Goal: Task Accomplishment & Management: Manage account settings

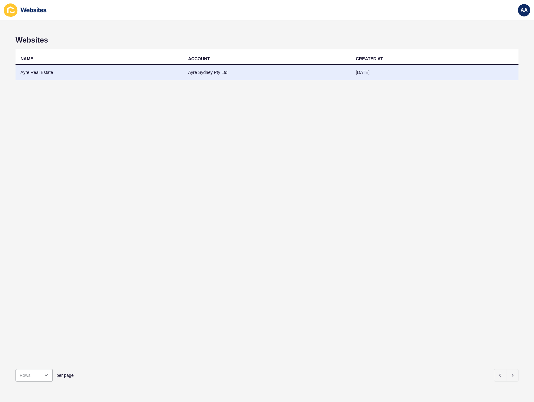
click at [50, 76] on td "Ayre Real Estate" at bounding box center [100, 72] width 168 height 15
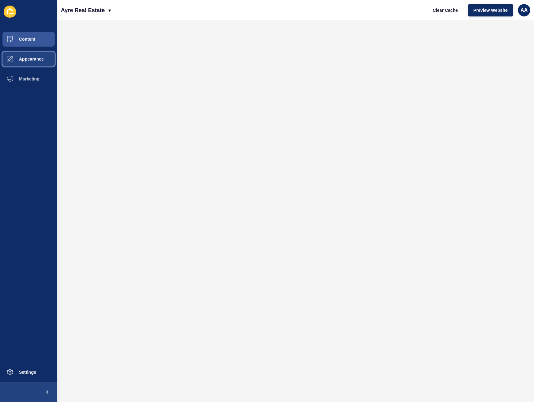
click at [37, 52] on button "Appearance" at bounding box center [28, 59] width 57 height 20
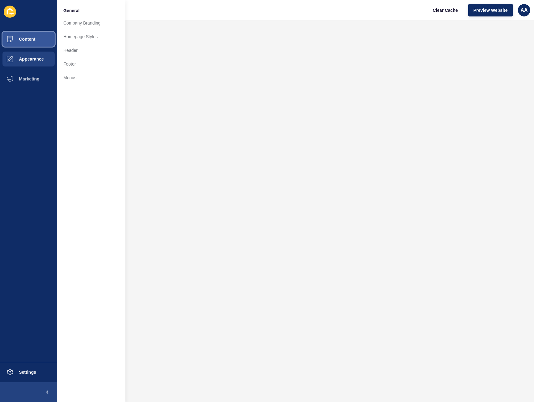
click at [47, 37] on button "Content" at bounding box center [28, 39] width 57 height 20
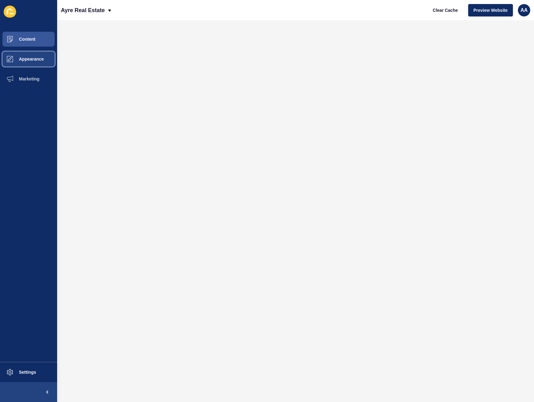
click at [37, 60] on span "Appearance" at bounding box center [21, 59] width 45 height 5
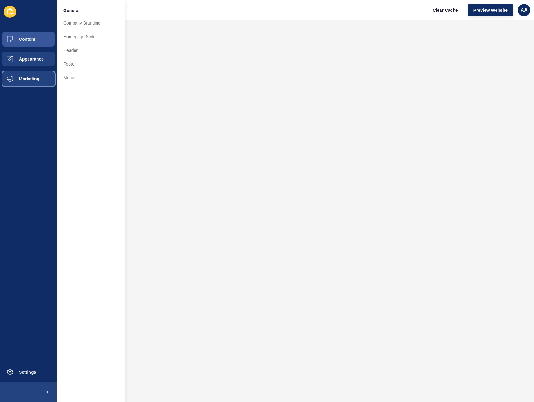
click at [31, 83] on button "Marketing" at bounding box center [28, 79] width 57 height 20
click at [85, 85] on link "Forms" at bounding box center [91, 83] width 68 height 14
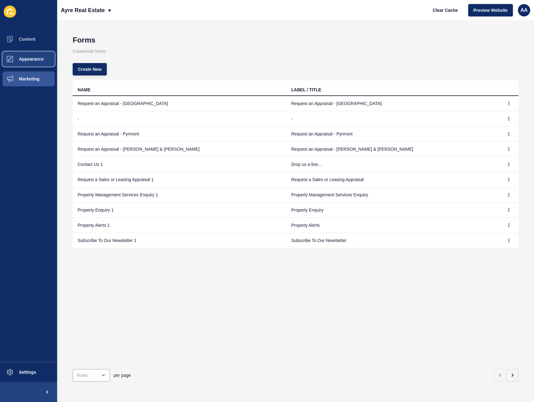
click at [33, 50] on button "Appearance" at bounding box center [28, 59] width 57 height 20
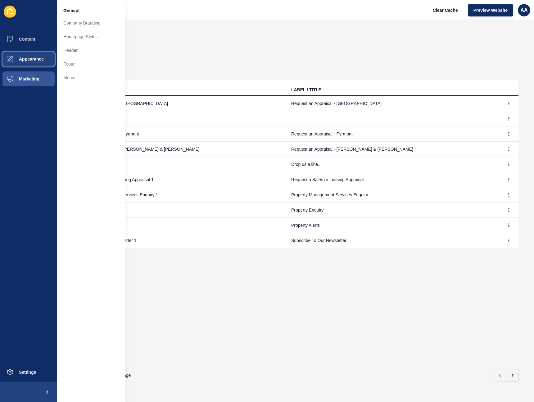
click at [33, 50] on button "Appearance" at bounding box center [28, 59] width 57 height 20
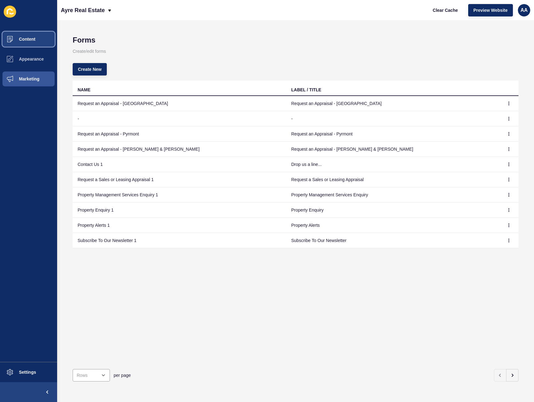
click at [27, 37] on span "Content" at bounding box center [17, 39] width 36 height 5
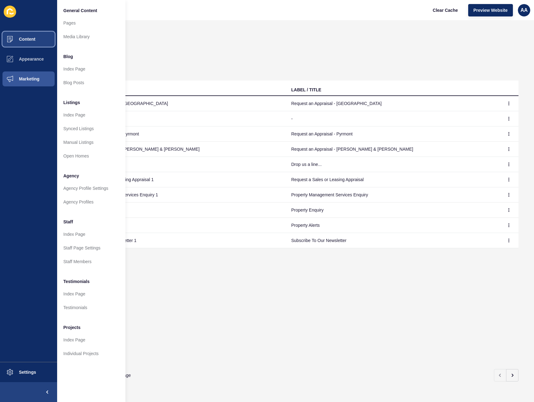
click at [27, 37] on span "Content" at bounding box center [17, 39] width 36 height 5
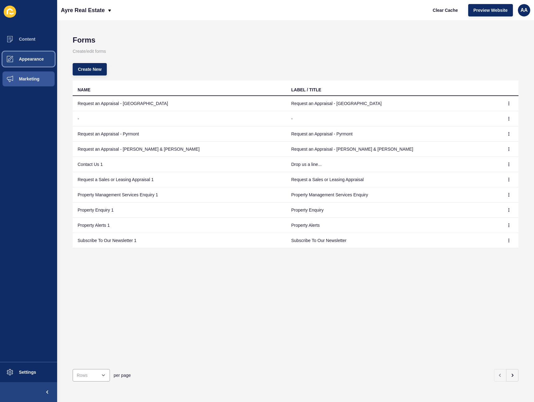
click at [25, 66] on button "Appearance" at bounding box center [28, 59] width 57 height 20
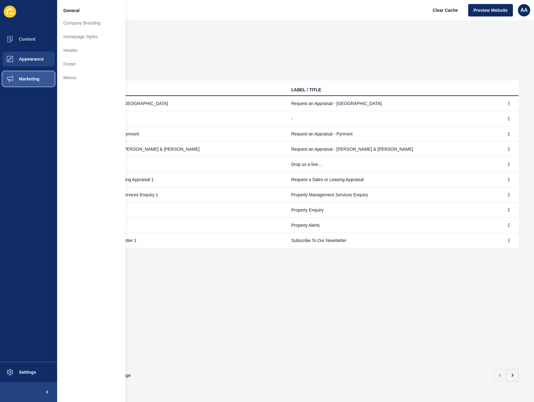
click at [27, 78] on span "Marketing" at bounding box center [19, 78] width 40 height 5
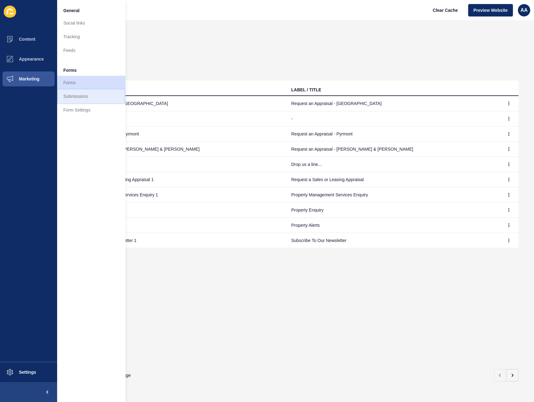
click at [87, 91] on link "Submissions" at bounding box center [91, 96] width 68 height 14
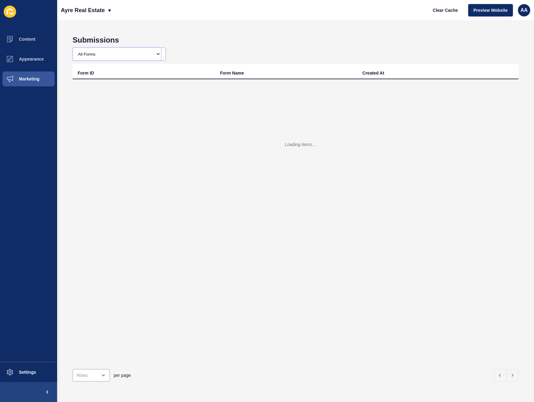
click at [136, 50] on select "All Forms" at bounding box center [117, 54] width 88 height 12
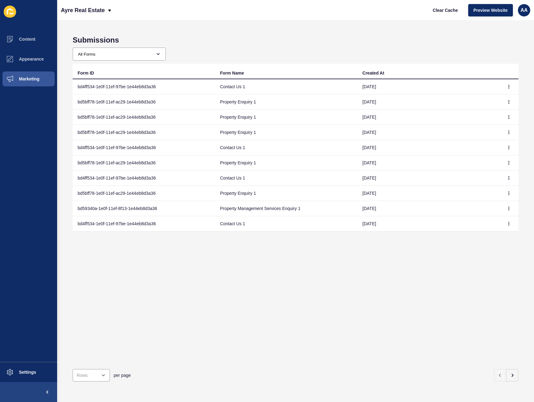
drag, startPoint x: 245, startPoint y: 107, endPoint x: 250, endPoint y: 120, distance: 13.6
click at [245, 107] on td "Property Enquiry 1" at bounding box center [286, 101] width 143 height 15
click at [249, 234] on div "Form ID Form Name Created At bd4ff534-1e0f-11ef-97be-1e44eb8d3a36 Contact Us 1 …" at bounding box center [296, 214] width 446 height 301
click at [249, 84] on td "Contact Us 1" at bounding box center [286, 86] width 143 height 15
click at [256, 102] on td "Property Enquiry 1" at bounding box center [286, 101] width 143 height 15
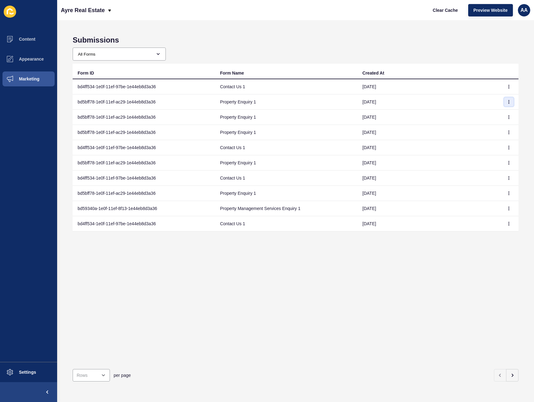
click at [507, 103] on icon "button" at bounding box center [509, 102] width 4 height 4
click at [489, 113] on link "View" at bounding box center [488, 115] width 44 height 14
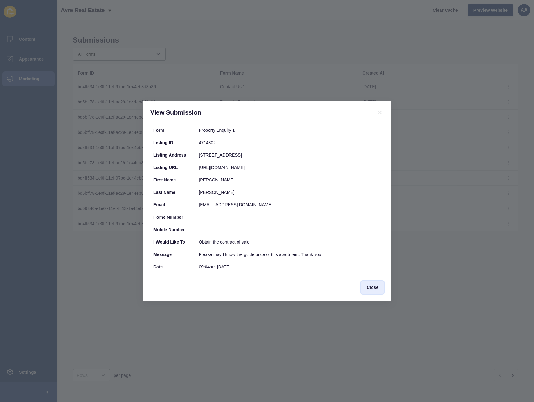
click at [375, 286] on span "Close" at bounding box center [373, 287] width 12 height 6
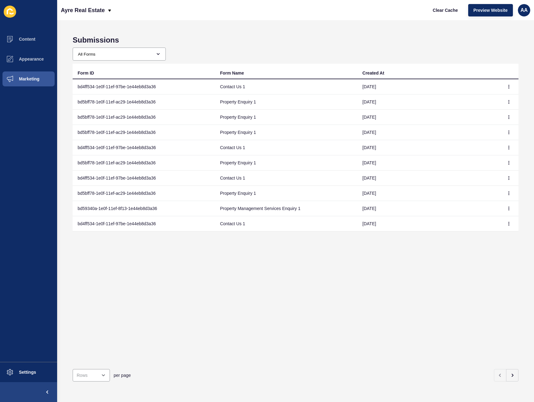
click at [140, 105] on td "bd5bff78-1e0f-11ef-ac29-1e44eb8d3a36" at bounding box center [144, 101] width 143 height 15
drag, startPoint x: 135, startPoint y: 103, endPoint x: 203, endPoint y: 107, distance: 67.9
click at [136, 103] on td "bd5bff78-1e0f-11ef-ac29-1e44eb8d3a36" at bounding box center [144, 101] width 143 height 15
click at [246, 110] on td "Property Enquiry 1" at bounding box center [286, 117] width 143 height 15
click at [234, 107] on td "Property Enquiry 1" at bounding box center [286, 101] width 143 height 15
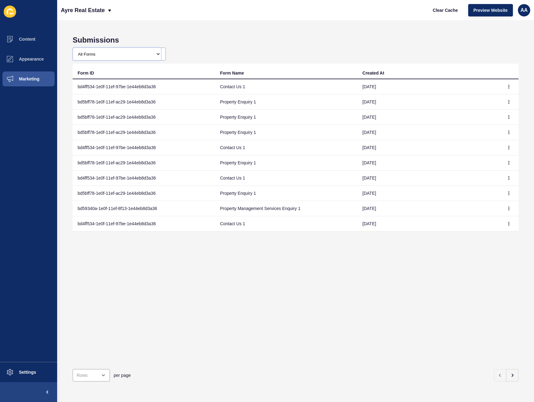
click at [142, 53] on select "All Forms Request an Appraisal - [GEOGRAPHIC_DATA] form Request an Appraisal - …" at bounding box center [117, 54] width 88 height 12
click at [73, 48] on select "All Forms Request an Appraisal - [GEOGRAPHIC_DATA] form Request an Appraisal - …" at bounding box center [117, 54] width 88 height 12
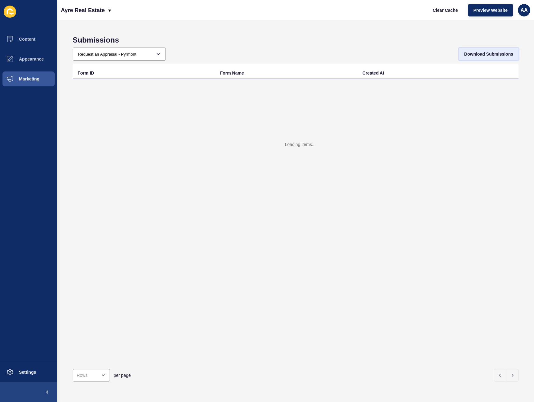
click at [487, 54] on span "Download Submissions" at bounding box center [489, 54] width 49 height 6
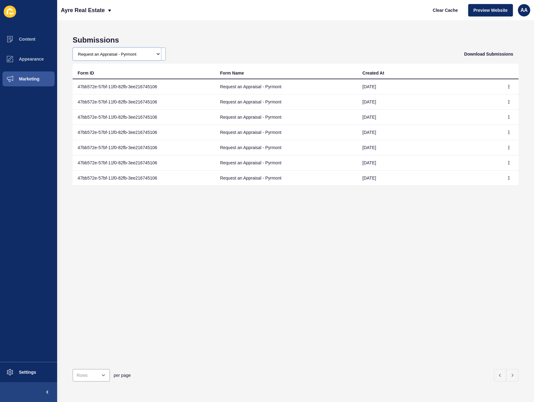
click at [130, 52] on select "All Forms Request an Appraisal - [GEOGRAPHIC_DATA] form Request an Appraisal - …" at bounding box center [117, 54] width 88 height 12
select select "bd99194e-1e0f-11ef-9c01-1e44eb8d3a36"
click at [73, 48] on select "All Forms Request an Appraisal - [GEOGRAPHIC_DATA] form Request an Appraisal - …" at bounding box center [117, 54] width 88 height 12
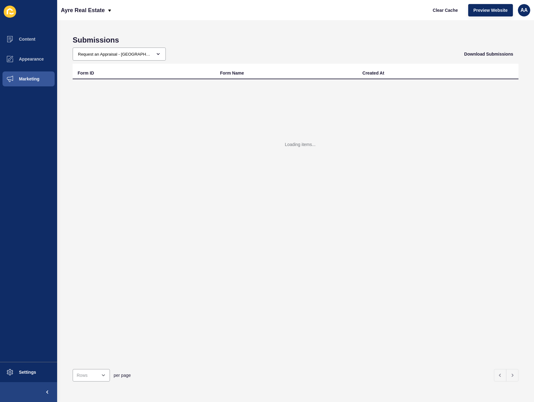
drag, startPoint x: 264, startPoint y: 218, endPoint x: 369, endPoint y: 101, distance: 156.7
click at [267, 217] on div "Form ID Form Name Created At Loading items..." at bounding box center [296, 214] width 446 height 301
click at [476, 53] on span "Download Submissions" at bounding box center [489, 54] width 49 height 6
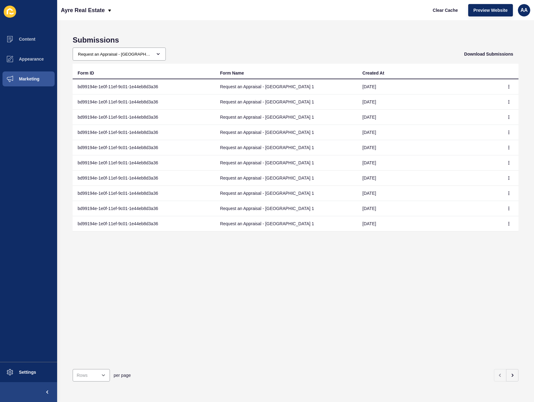
click at [356, 30] on div "Submissions All Forms Request an Appraisal - [GEOGRAPHIC_DATA] form Request an …" at bounding box center [295, 211] width 477 height 382
drag, startPoint x: 268, startPoint y: 296, endPoint x: 264, endPoint y: 299, distance: 4.4
click at [267, 296] on div "Form ID Form Name Created At bd99194e-1e0f-11ef-9c01-1e44eb8d3a36 Request an Ap…" at bounding box center [296, 214] width 446 height 301
click at [511, 371] on button "button" at bounding box center [513, 375] width 12 height 12
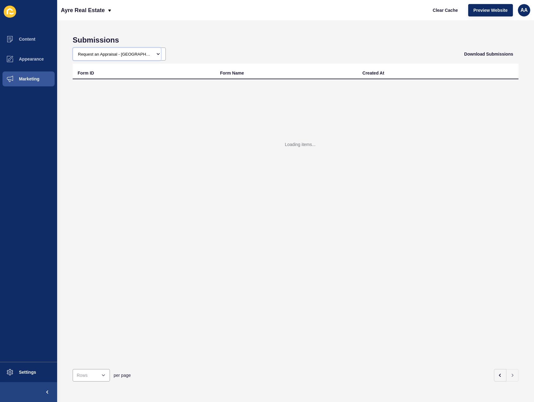
click at [147, 58] on select "All Forms Request an Appraisal - [GEOGRAPHIC_DATA] form Request an Appraisal - …" at bounding box center [117, 54] width 88 height 12
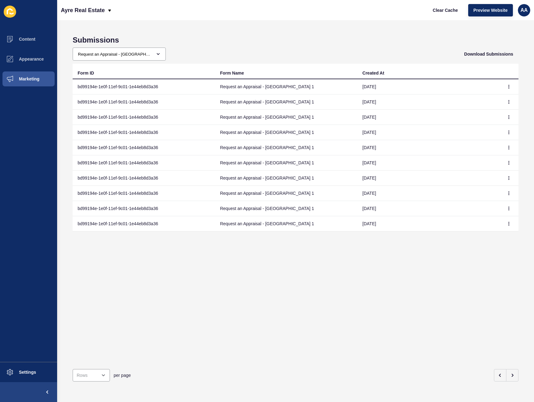
click at [176, 273] on div "Form ID Form Name Created At bd99194e-1e0f-11ef-9c01-1e44eb8d3a36 Request an Ap…" at bounding box center [296, 214] width 446 height 301
click at [184, 283] on div "Form ID Form Name Created At bd99194e-1e0f-11ef-9c01-1e44eb8d3a36 Request an Ap…" at bounding box center [296, 214] width 446 height 301
click at [245, 306] on div "Form ID Form Name Created At bd99194e-1e0f-11ef-9c01-1e44eb8d3a36 Request an Ap…" at bounding box center [296, 214] width 446 height 301
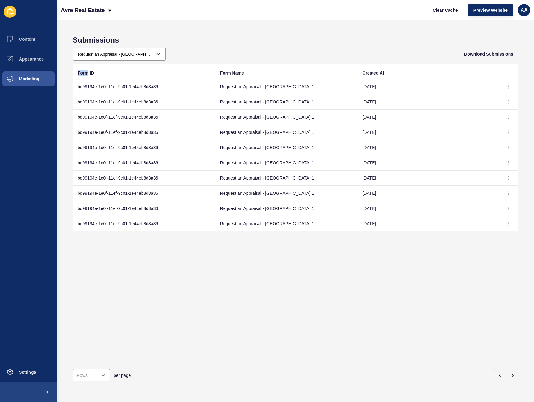
click at [247, 306] on div "Form ID Form Name Created At bd99194e-1e0f-11ef-9c01-1e44eb8d3a36 Request an Ap…" at bounding box center [296, 214] width 446 height 301
click at [247, 303] on div "Form ID Form Name Created At bd99194e-1e0f-11ef-9c01-1e44eb8d3a36 Request an Ap…" at bounding box center [296, 214] width 446 height 301
click at [29, 62] on button "Appearance" at bounding box center [28, 59] width 57 height 20
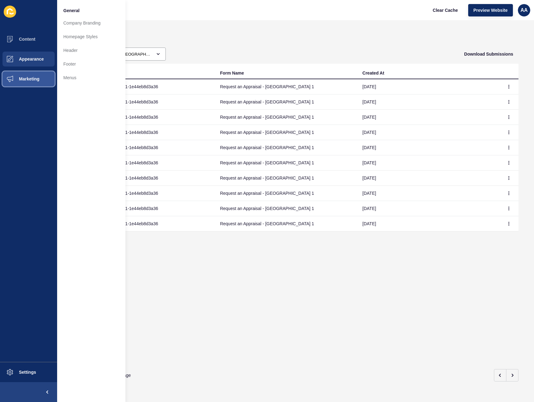
click at [29, 73] on button "Marketing" at bounding box center [28, 79] width 57 height 20
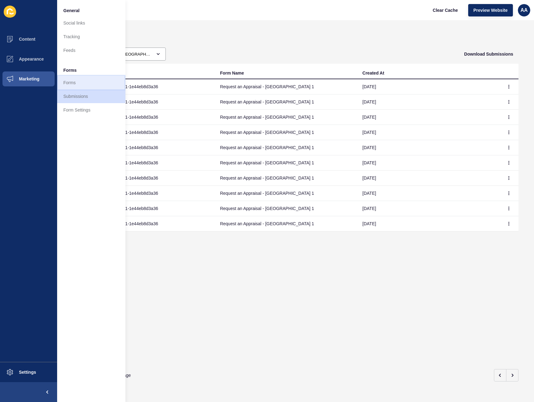
click at [57, 79] on div "Forms" at bounding box center [91, 83] width 68 height 14
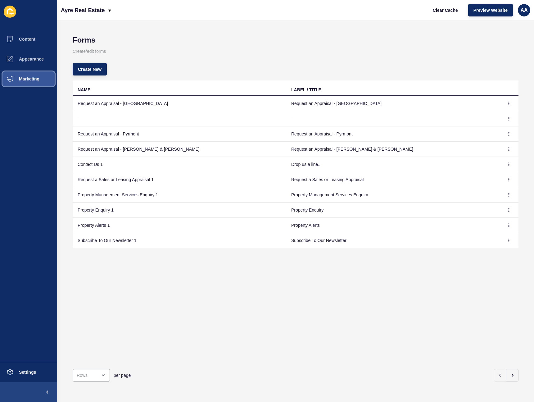
click at [31, 78] on span "Marketing" at bounding box center [19, 78] width 40 height 5
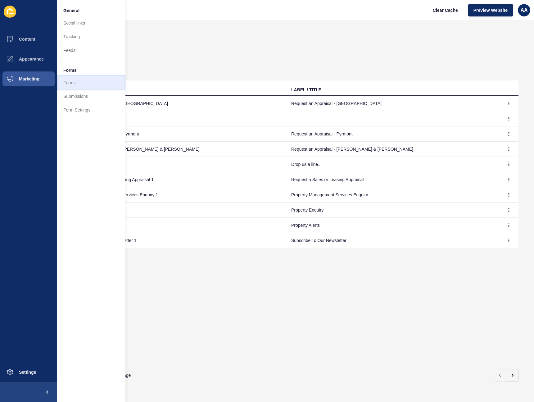
click at [93, 85] on link "Forms" at bounding box center [91, 83] width 68 height 14
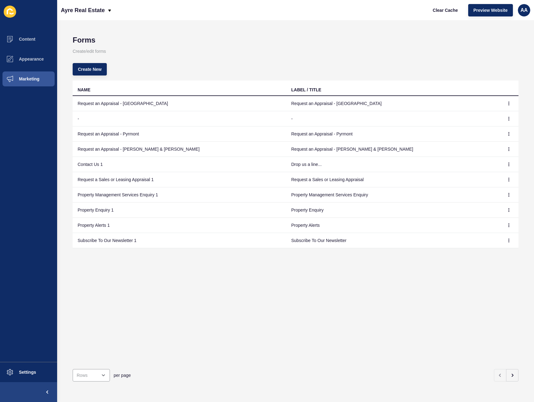
click at [332, 310] on div "NAME LABEL / TITLE Request an Appraisal - Surry Hills Request an Appraisal - [G…" at bounding box center [296, 222] width 446 height 284
click at [264, 276] on div "NAME LABEL / TITLE Request an Appraisal - Surry Hills Request an Appraisal - [G…" at bounding box center [296, 222] width 446 height 284
click at [311, 111] on td "Request an Appraisal - [GEOGRAPHIC_DATA]" at bounding box center [394, 103] width 214 height 15
click at [304, 118] on td "-" at bounding box center [394, 118] width 214 height 15
click at [287, 264] on div "NAME LABEL / TITLE Request an Appraisal - Surry Hills Request an Appraisal - [G…" at bounding box center [296, 222] width 446 height 284
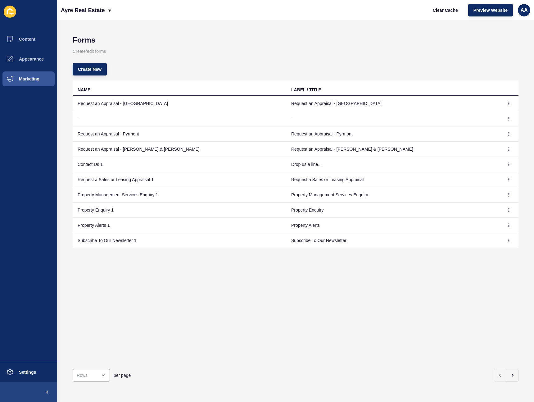
click at [235, 317] on div "NAME LABEL / TITLE Request an Appraisal - Surry Hills Request an Appraisal - [G…" at bounding box center [296, 222] width 446 height 284
click at [230, 313] on div "NAME LABEL / TITLE Request an Appraisal - Surry Hills Request an Appraisal - [G…" at bounding box center [296, 222] width 446 height 284
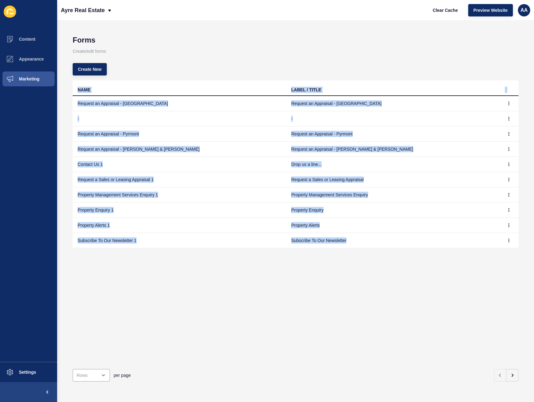
click at [230, 313] on div "NAME LABEL / TITLE Request an Appraisal - Surry Hills Request an Appraisal - [G…" at bounding box center [296, 222] width 446 height 284
click at [258, 317] on div "NAME LABEL / TITLE Request an Appraisal - Surry Hills Request an Appraisal - [G…" at bounding box center [296, 222] width 446 height 284
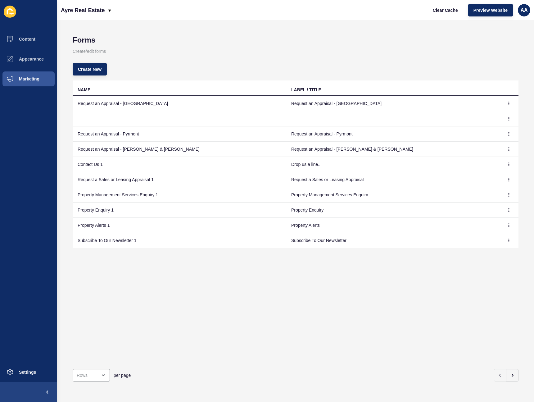
click at [246, 311] on div "NAME LABEL / TITLE Request an Appraisal - Surry Hills Request an Appraisal - [G…" at bounding box center [296, 222] width 446 height 284
drag, startPoint x: 247, startPoint y: 315, endPoint x: 253, endPoint y: 312, distance: 6.4
click at [247, 316] on div "NAME LABEL / TITLE Request an Appraisal - Surry Hills Request an Appraisal - [G…" at bounding box center [296, 222] width 446 height 284
drag, startPoint x: 37, startPoint y: 363, endPoint x: 34, endPoint y: 370, distance: 7.6
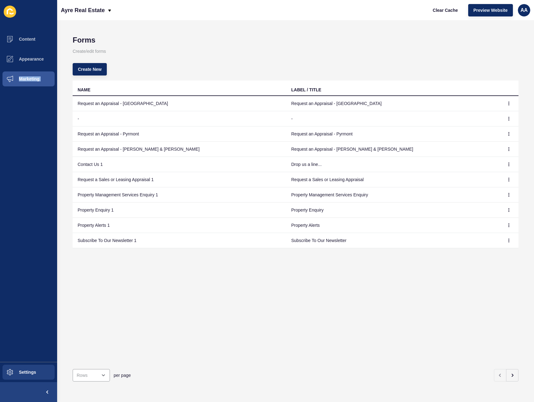
click at [35, 366] on div "Content Appearance Marketing Settings" at bounding box center [28, 201] width 57 height 402
click at [34, 371] on span "Settings" at bounding box center [17, 372] width 37 height 5
click at [33, 367] on button "Settings" at bounding box center [28, 372] width 57 height 20
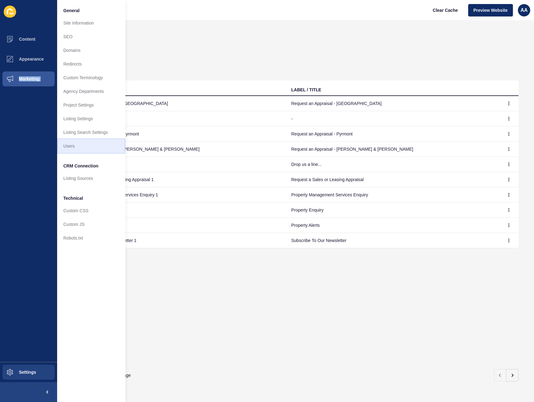
click at [84, 151] on link "Users" at bounding box center [91, 146] width 68 height 14
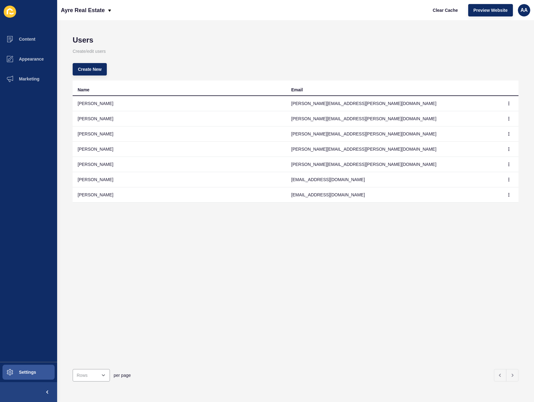
click at [166, 237] on div "Name Email Tiffany Wilson tiffany@ayre.com.au Tameika Jackson tameika@ayre.com.…" at bounding box center [296, 222] width 446 height 284
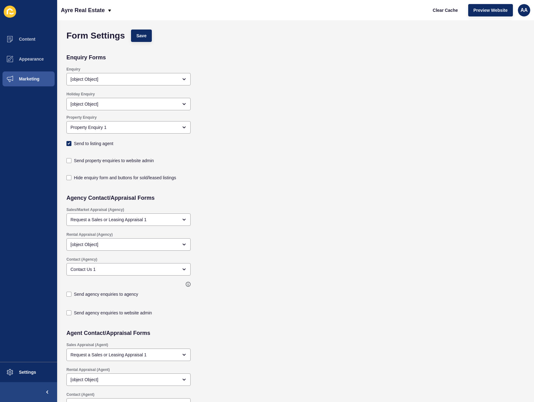
click at [262, 172] on div "Hide enquiry form and buttons for sold/leased listings" at bounding box center [249, 176] width 372 height 17
click at [262, 171] on div "Hide enquiry form and buttons for sold/leased listings" at bounding box center [249, 176] width 372 height 17
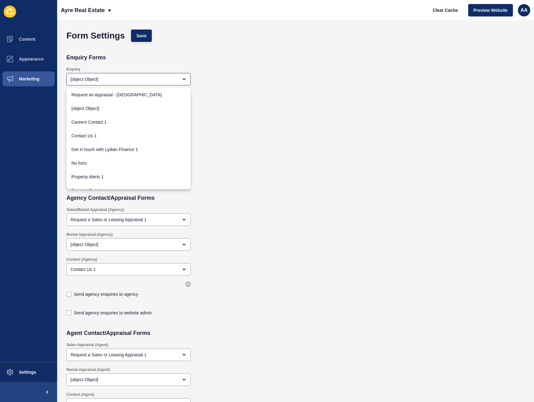
click at [261, 87] on div "Enquiry [object Object]" at bounding box center [249, 76] width 372 height 25
